Goal: Task Accomplishment & Management: Manage account settings

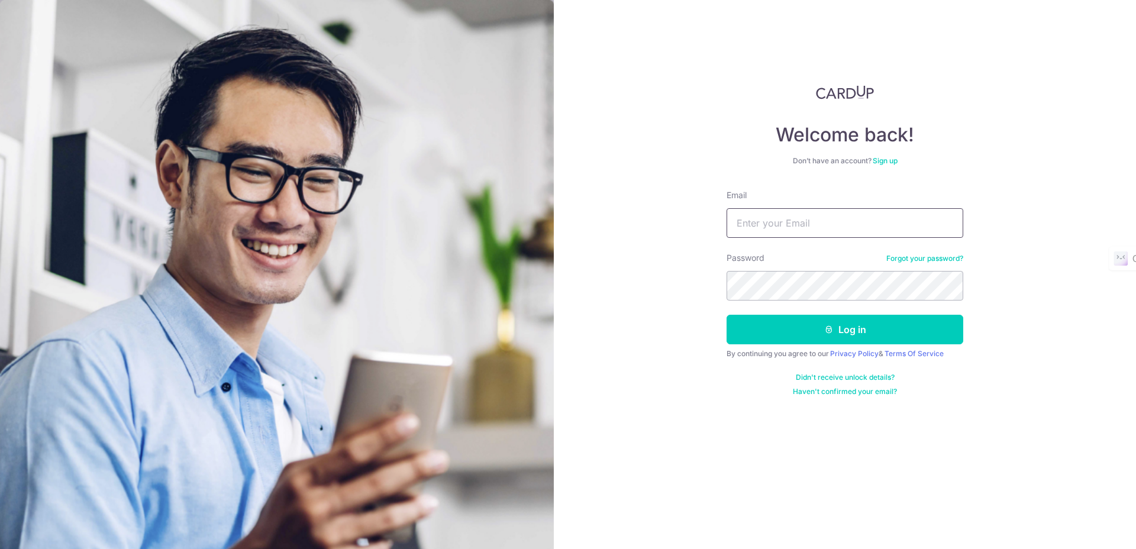
type input "[EMAIL_ADDRESS][DOMAIN_NAME]"
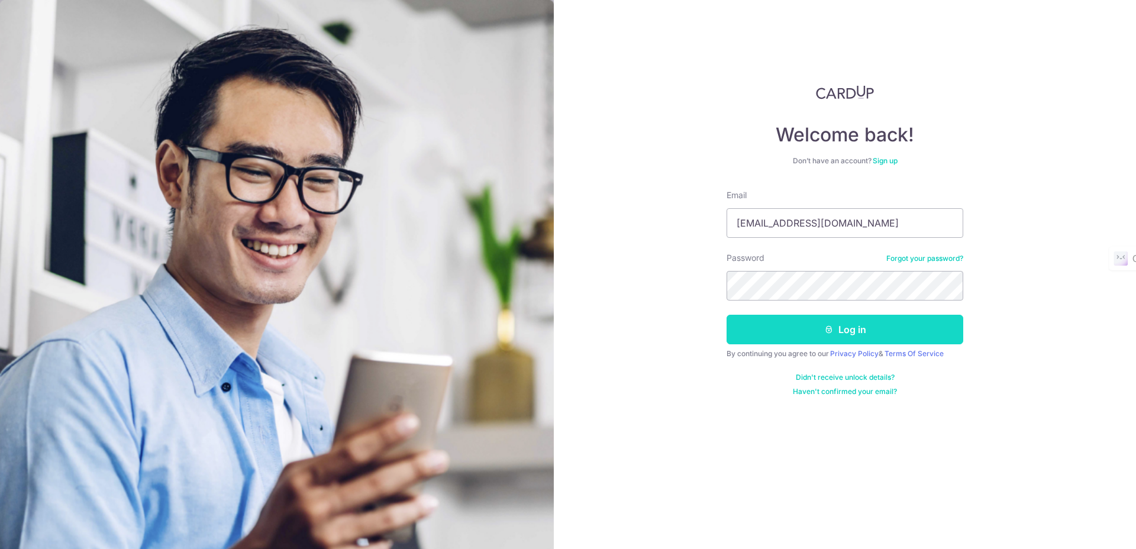
drag, startPoint x: 0, startPoint y: 0, endPoint x: 776, endPoint y: 330, distance: 843.1
click at [776, 330] on button "Log in" at bounding box center [845, 330] width 237 height 30
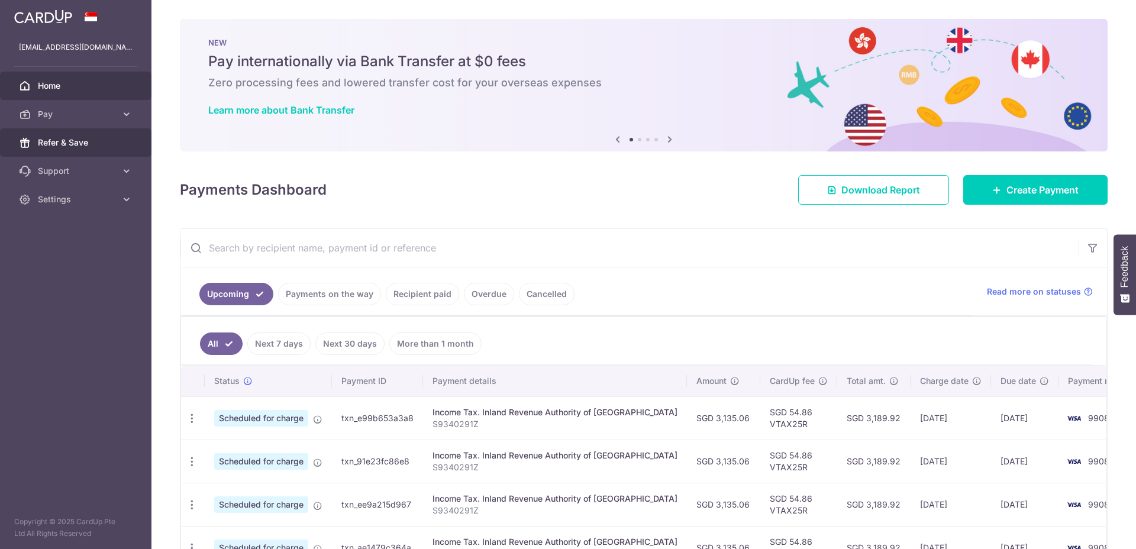
click at [60, 131] on link "Refer & Save" at bounding box center [76, 142] width 152 height 28
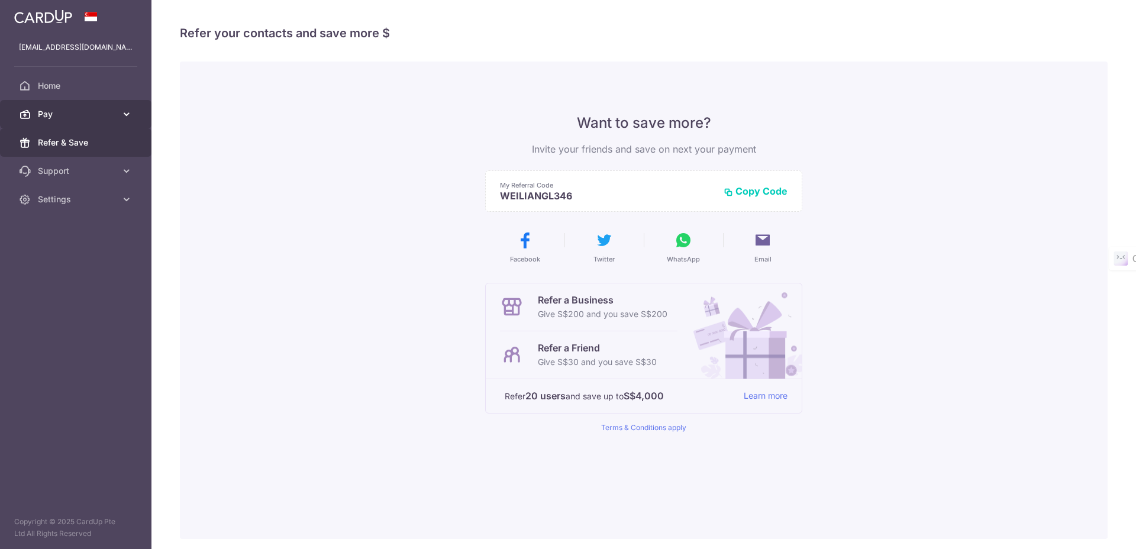
click at [60, 123] on link "Pay" at bounding box center [76, 114] width 152 height 28
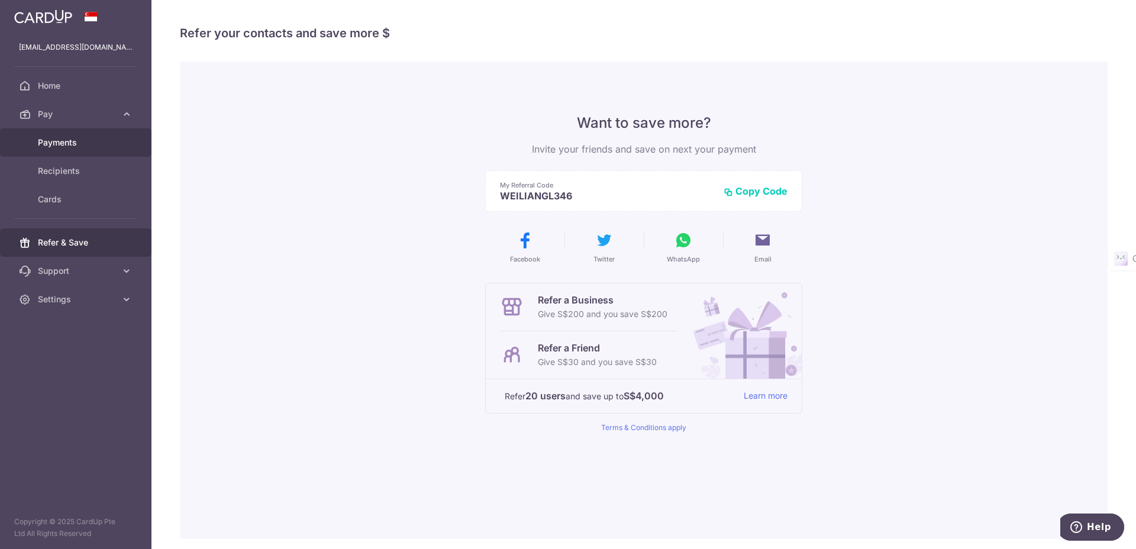
click at [62, 144] on span "Payments" at bounding box center [77, 143] width 78 height 12
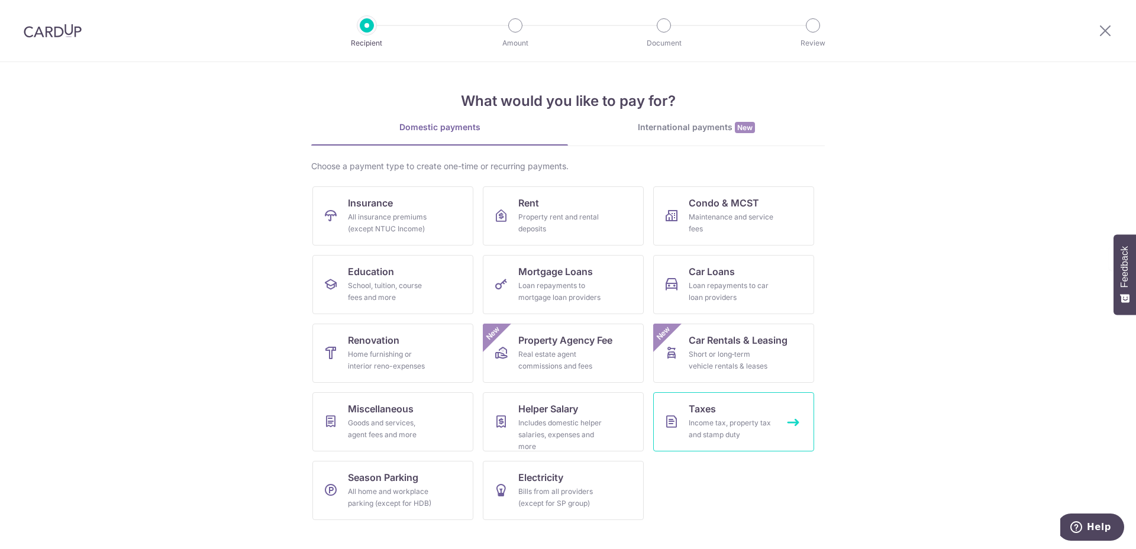
click at [750, 431] on div "Income tax, property tax and stamp duty" at bounding box center [731, 429] width 85 height 24
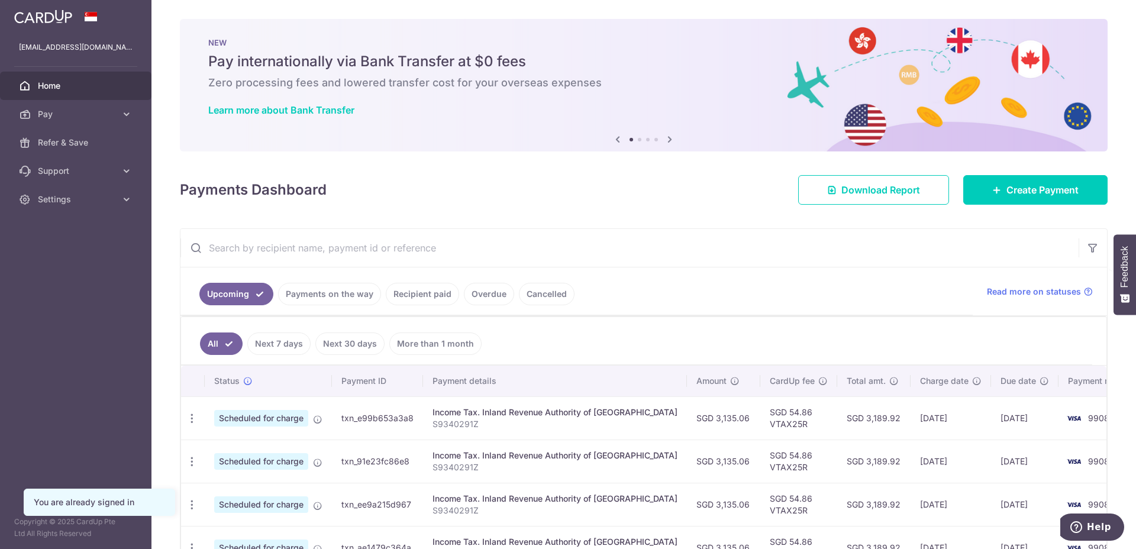
click at [334, 292] on link "Payments on the way" at bounding box center [329, 294] width 103 height 22
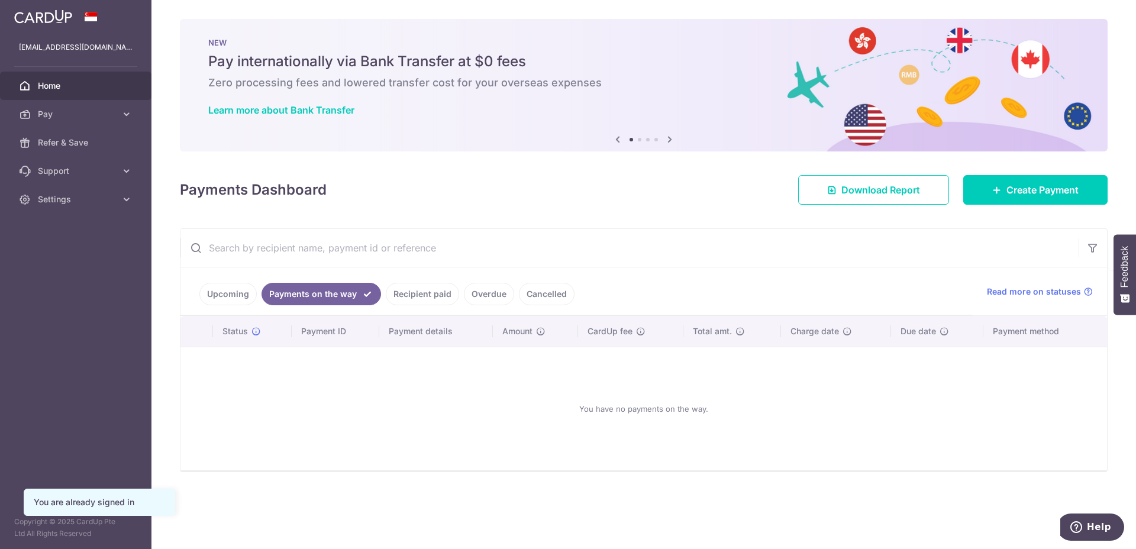
click at [253, 295] on link "Upcoming" at bounding box center [227, 294] width 57 height 22
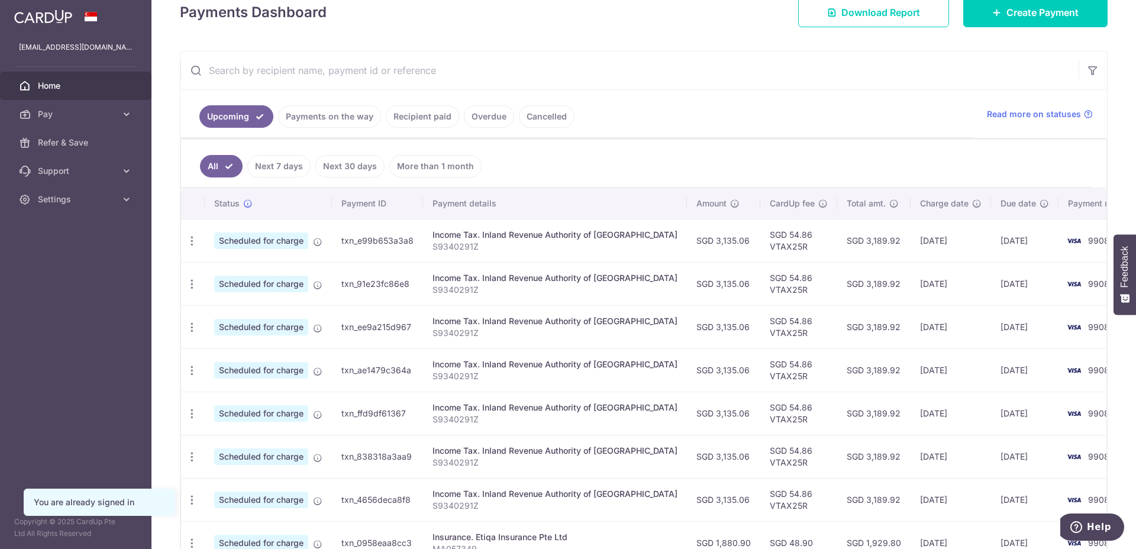
scroll to position [251, 0]
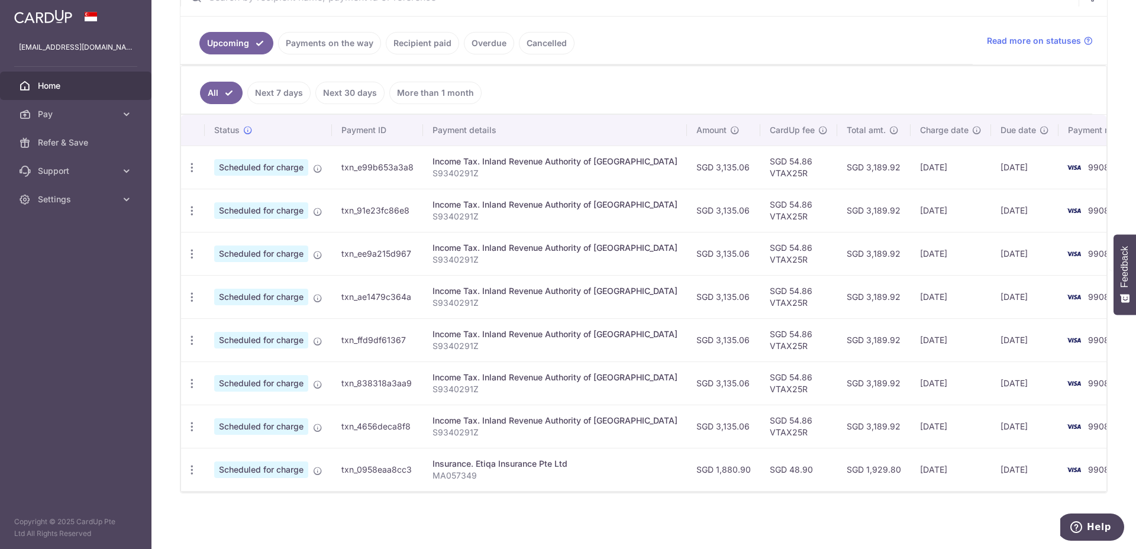
click at [401, 45] on link "Recipient paid" at bounding box center [422, 43] width 73 height 22
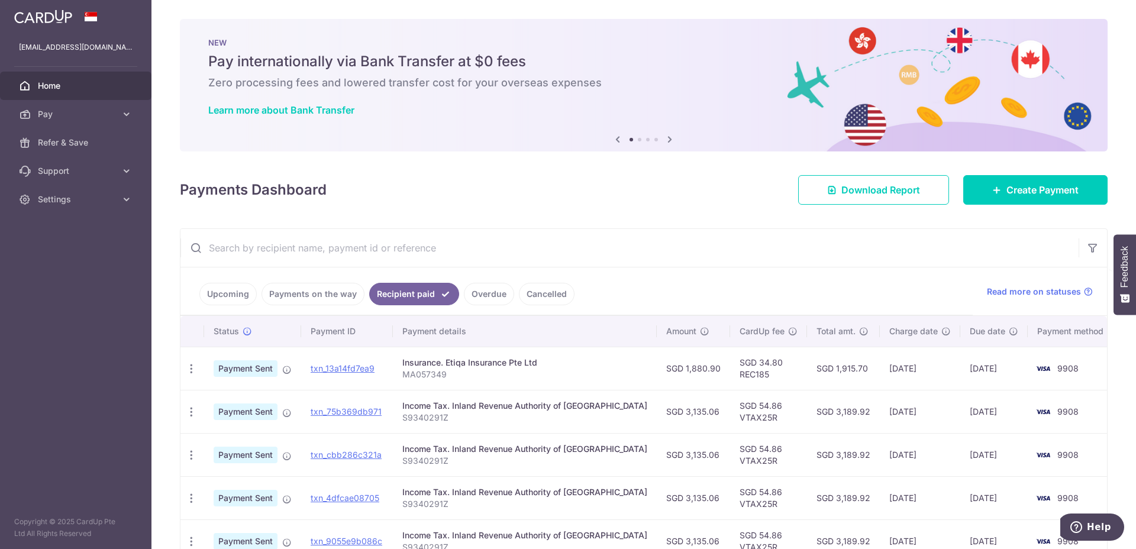
click at [230, 289] on link "Upcoming" at bounding box center [227, 294] width 57 height 22
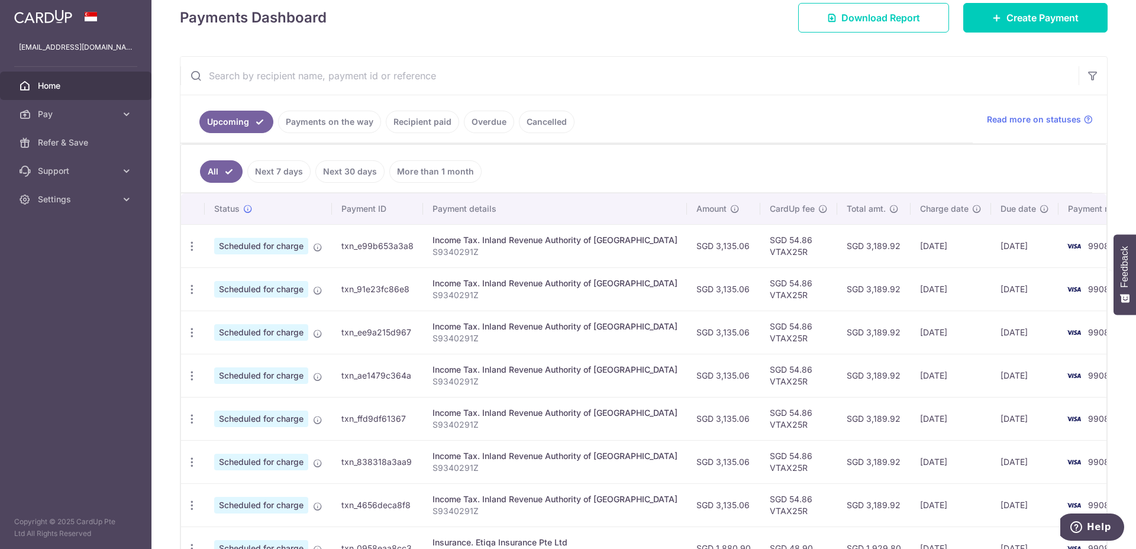
scroll to position [251, 0]
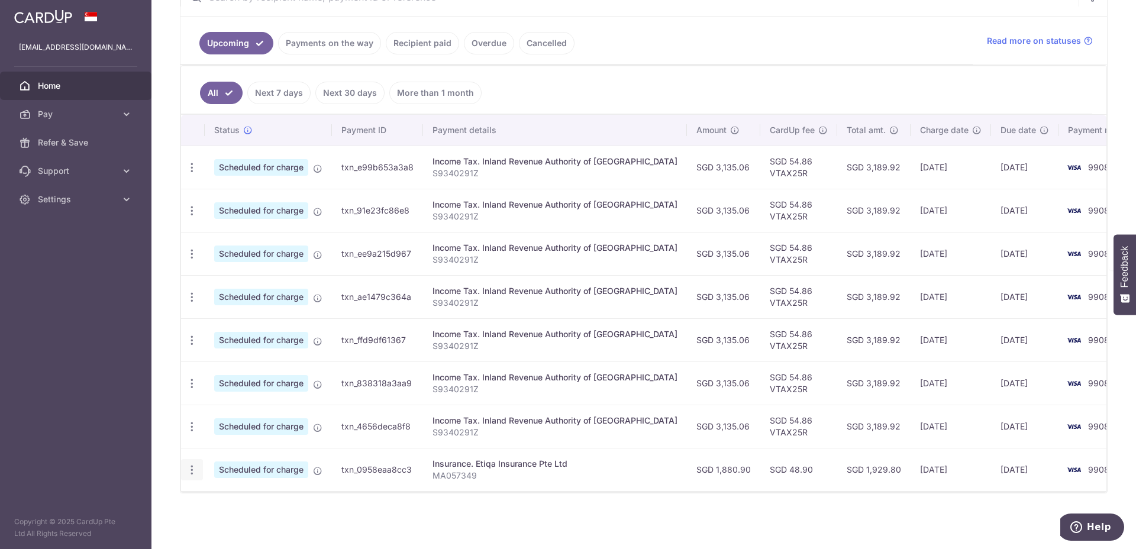
click at [197, 174] on icon "button" at bounding box center [192, 168] width 12 height 12
click at [217, 535] on span "Cancel payment" at bounding box center [254, 531] width 79 height 14
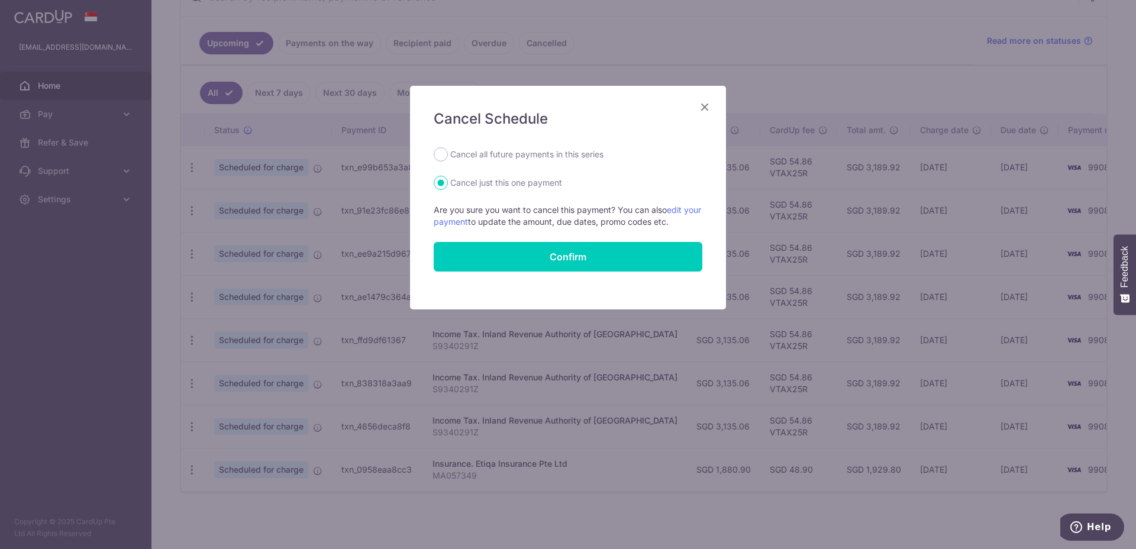
click at [497, 160] on label "Cancel all future payments in this series" at bounding box center [526, 154] width 153 height 14
click at [448, 160] on input "Cancel all future payments in this series" at bounding box center [441, 154] width 14 height 14
radio input "true"
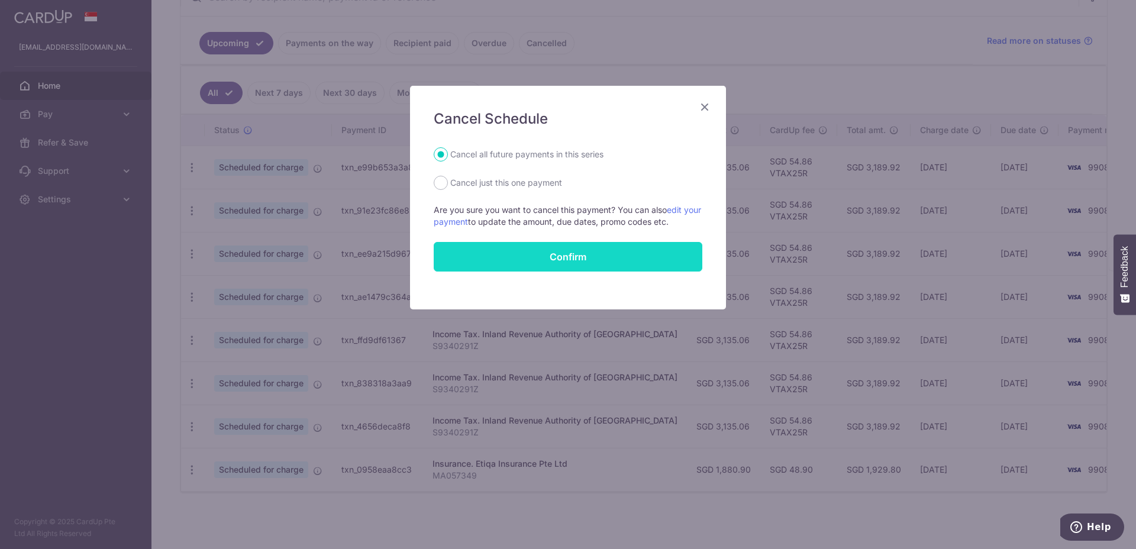
click at [475, 255] on button "Confirm" at bounding box center [568, 257] width 269 height 30
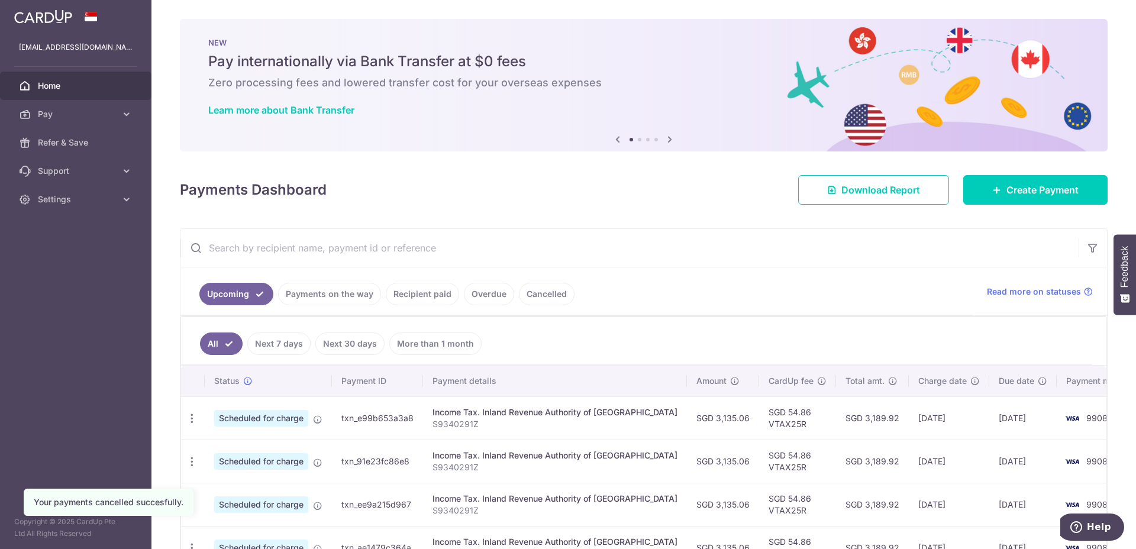
scroll to position [208, 0]
